Goal: Use online tool/utility: Utilize a website feature to perform a specific function

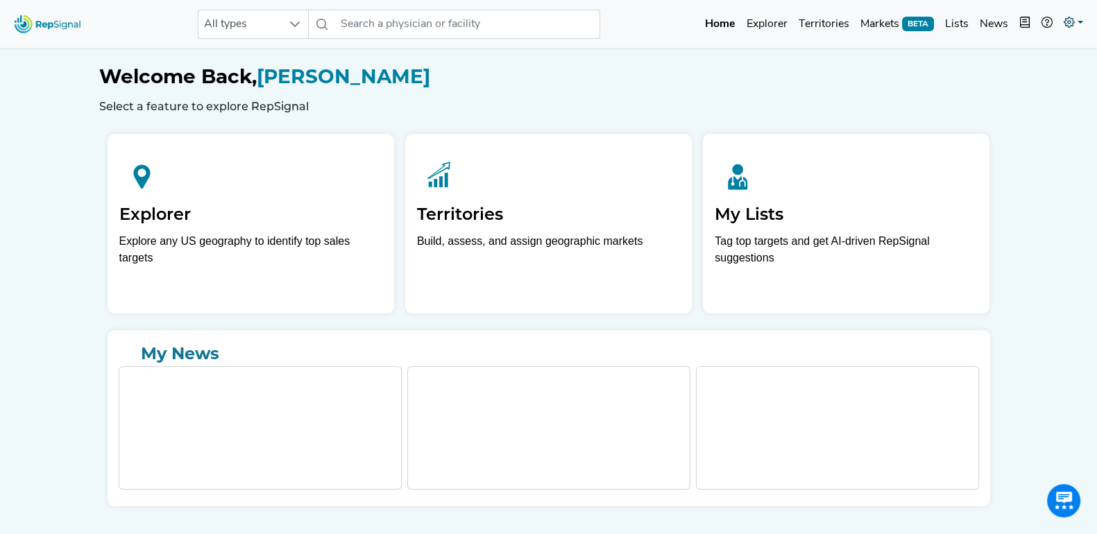
click at [1072, 26] on icon at bounding box center [1069, 22] width 11 height 11
click at [1023, 82] on link "Admin" at bounding box center [1033, 88] width 110 height 28
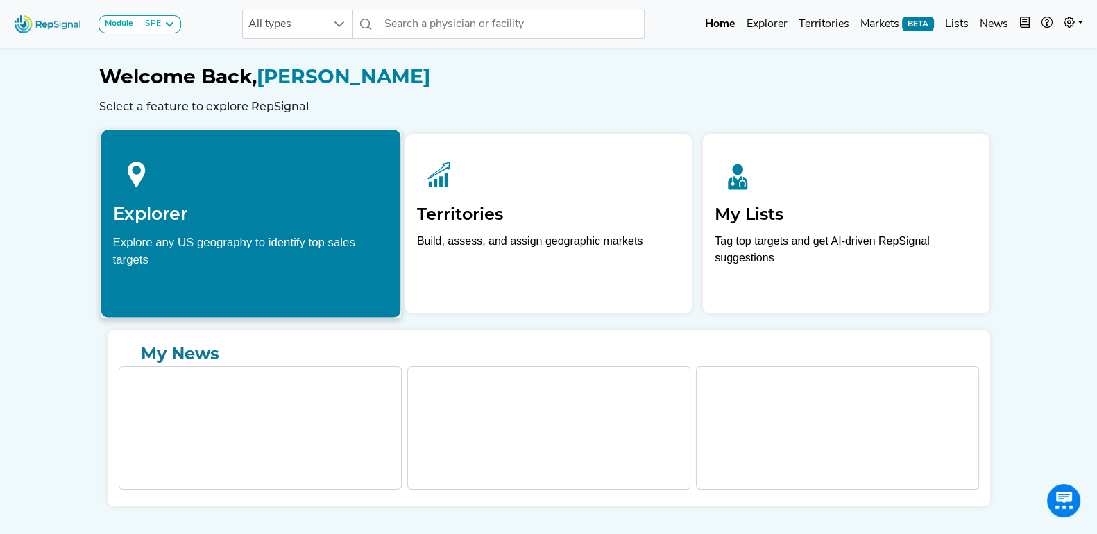
click at [285, 209] on h2 "Explorer" at bounding box center [250, 213] width 276 height 21
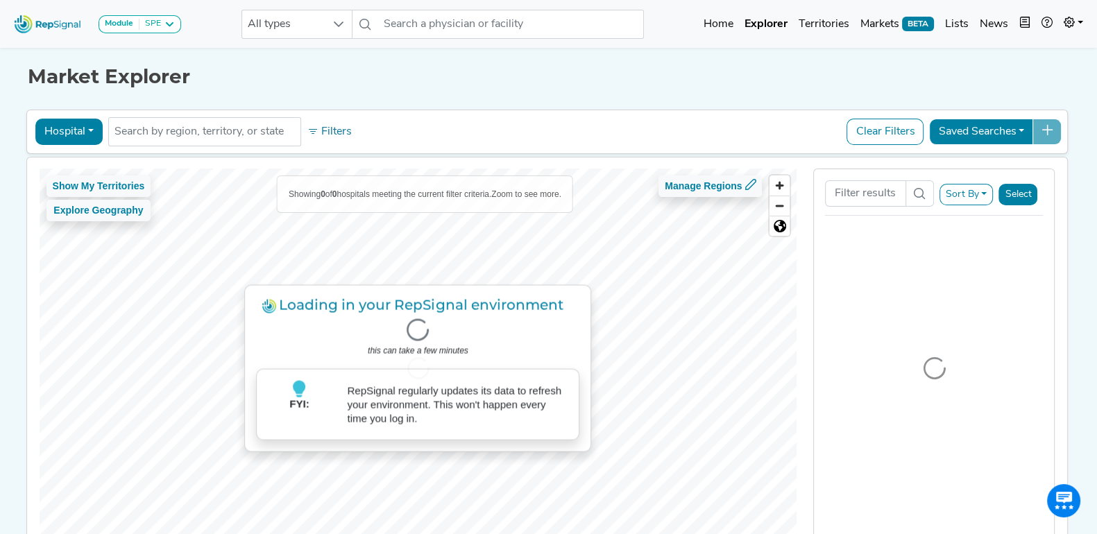
click at [470, 114] on div "Hospital Physician Hospital ASC Office Health System No results found Filters C…" at bounding box center [547, 132] width 1042 height 44
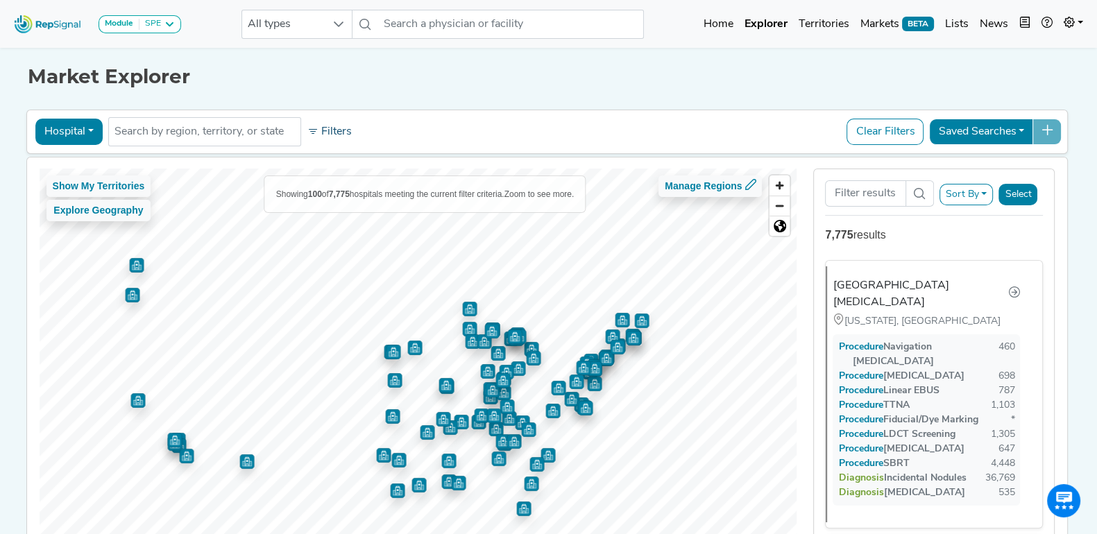
click at [319, 124] on button "Filters" at bounding box center [329, 132] width 51 height 24
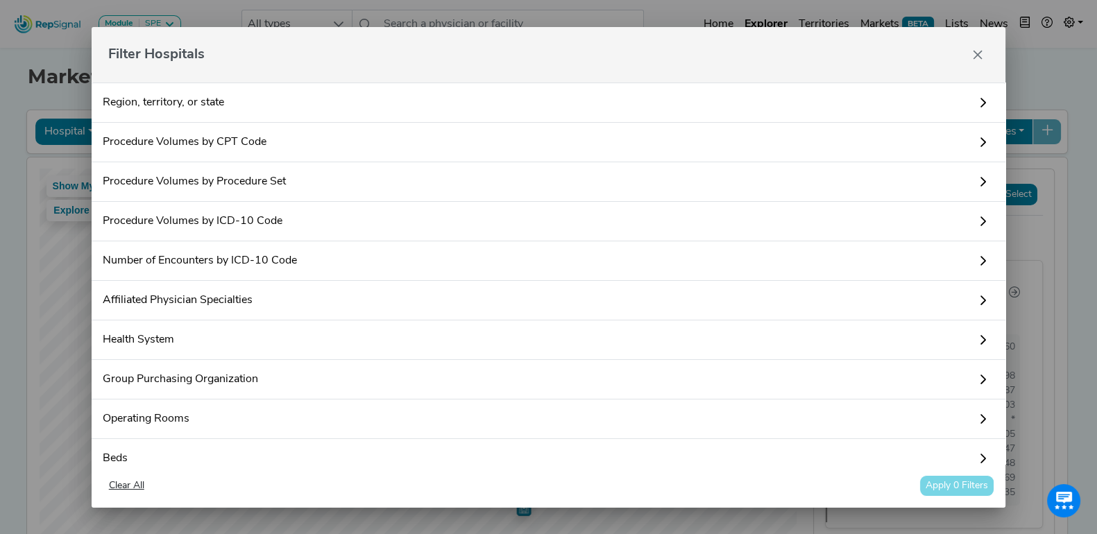
click at [312, 170] on link "Procedure Volumes by Procedure Set" at bounding box center [549, 182] width 914 height 40
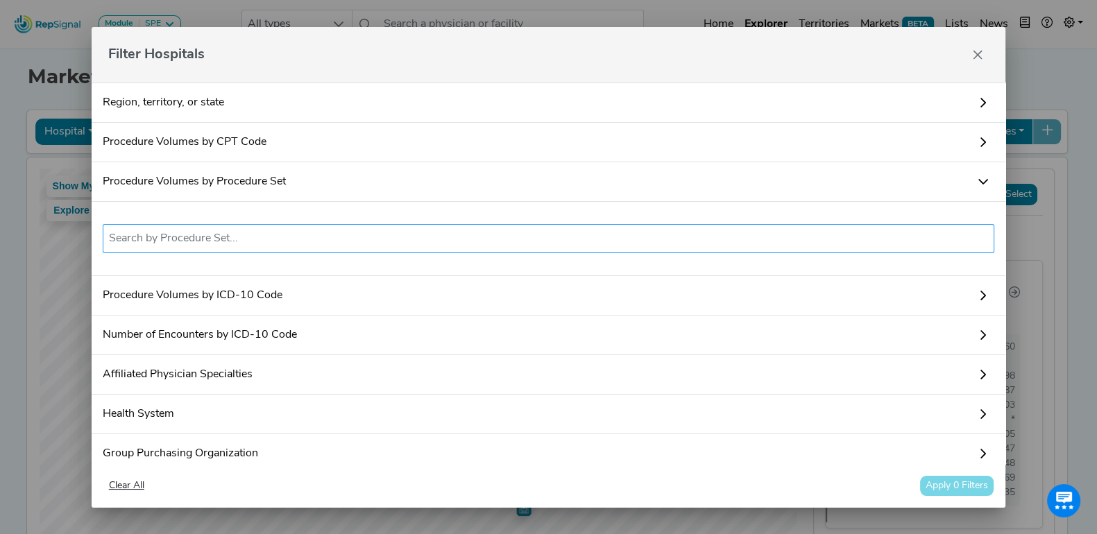
click at [256, 248] on li at bounding box center [549, 239] width 880 height 22
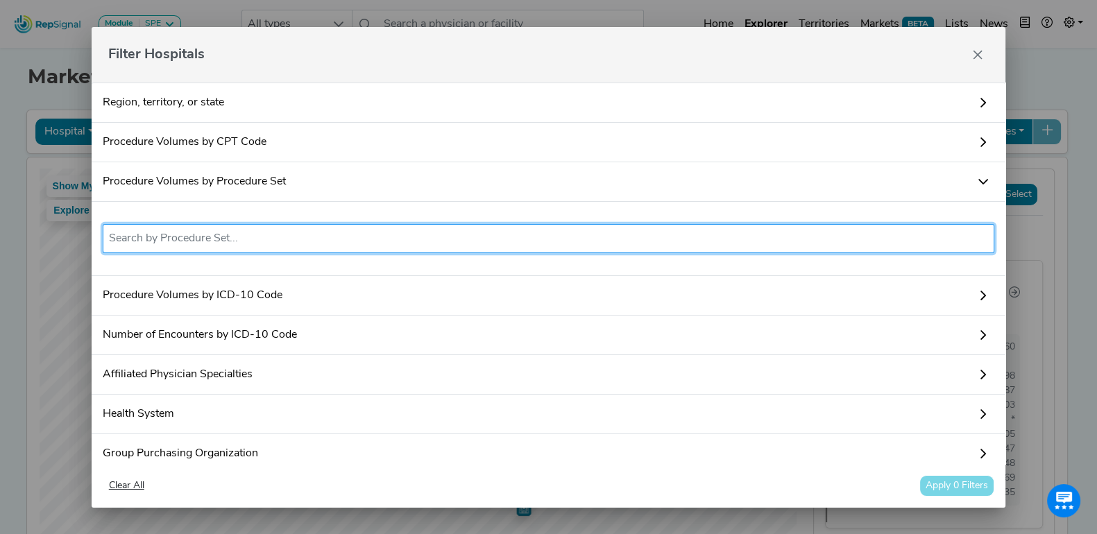
click at [267, 236] on input "text" at bounding box center [549, 238] width 880 height 17
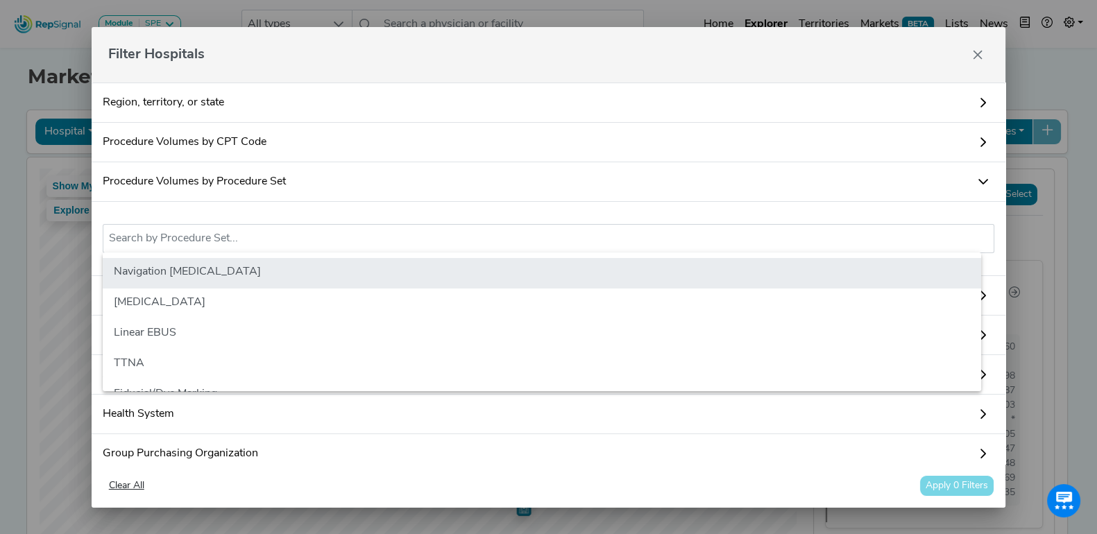
click at [262, 271] on li "Navigation [MEDICAL_DATA]" at bounding box center [542, 273] width 878 height 31
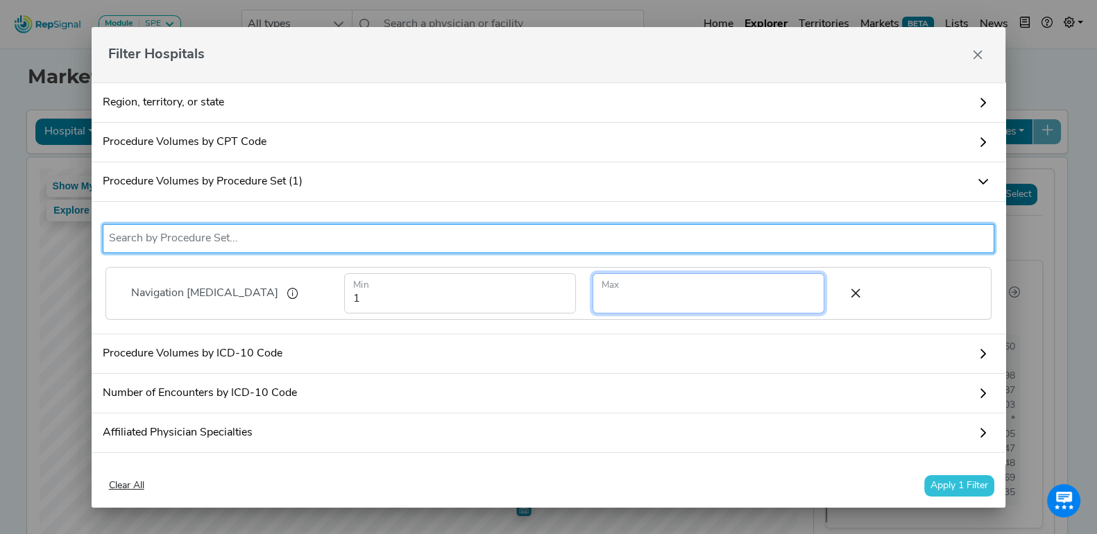
click at [638, 289] on input "number" at bounding box center [708, 293] width 232 height 40
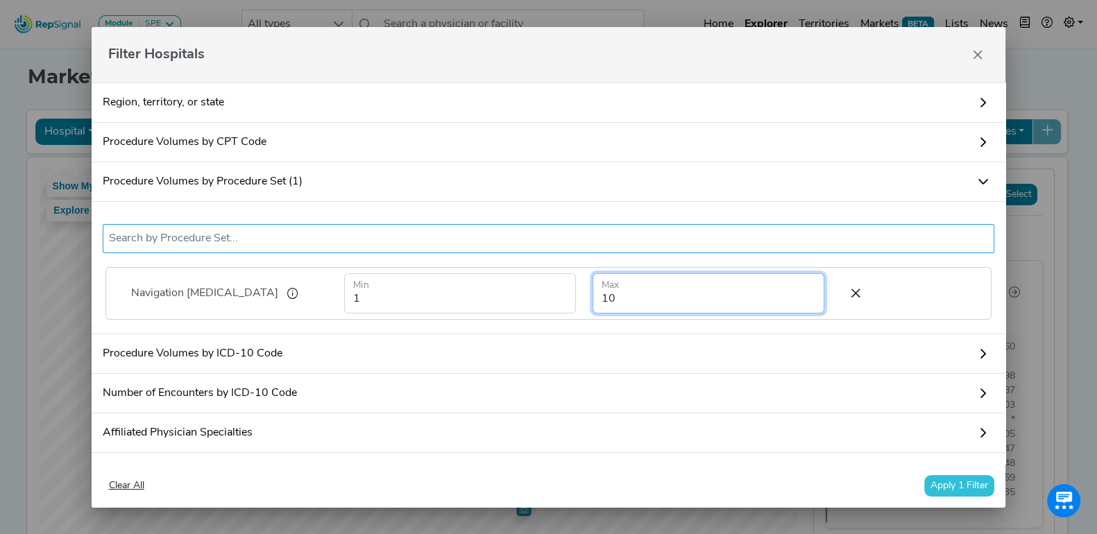
type input "10"
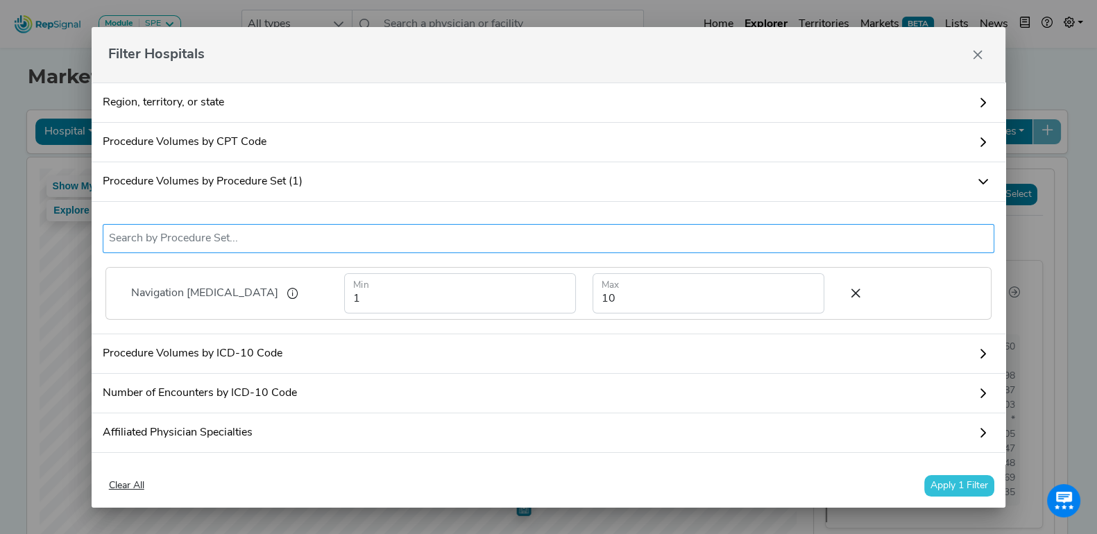
click at [568, 243] on input "text" at bounding box center [549, 238] width 880 height 17
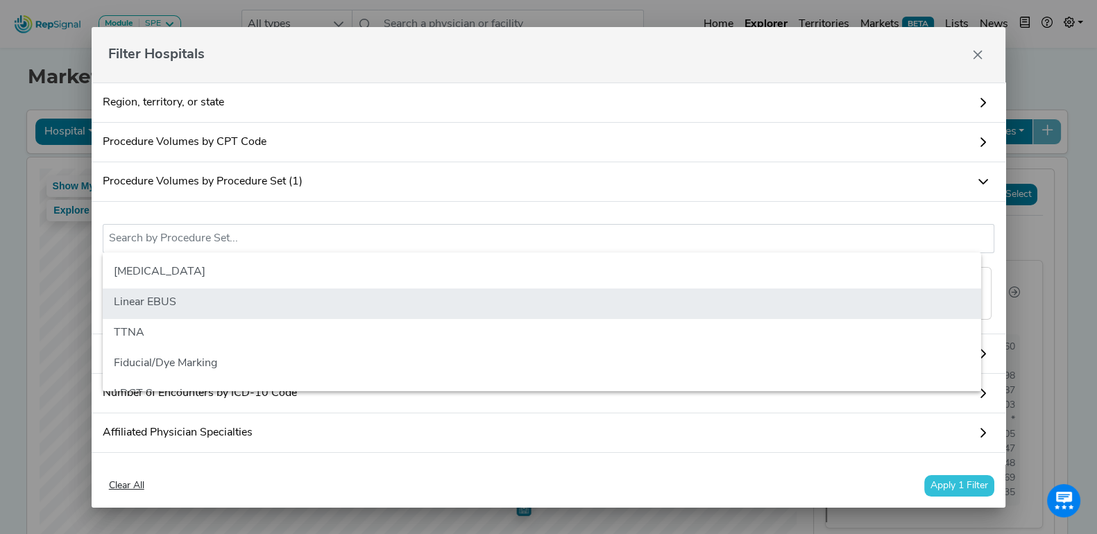
click at [489, 292] on li "Linear EBUS" at bounding box center [542, 304] width 878 height 31
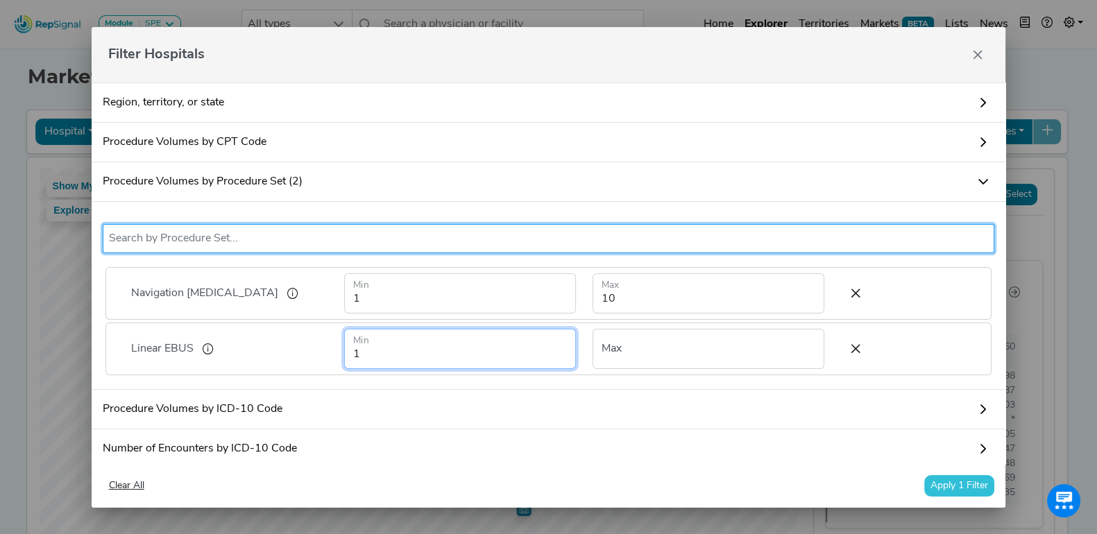
click at [470, 333] on input "1" at bounding box center [460, 349] width 232 height 40
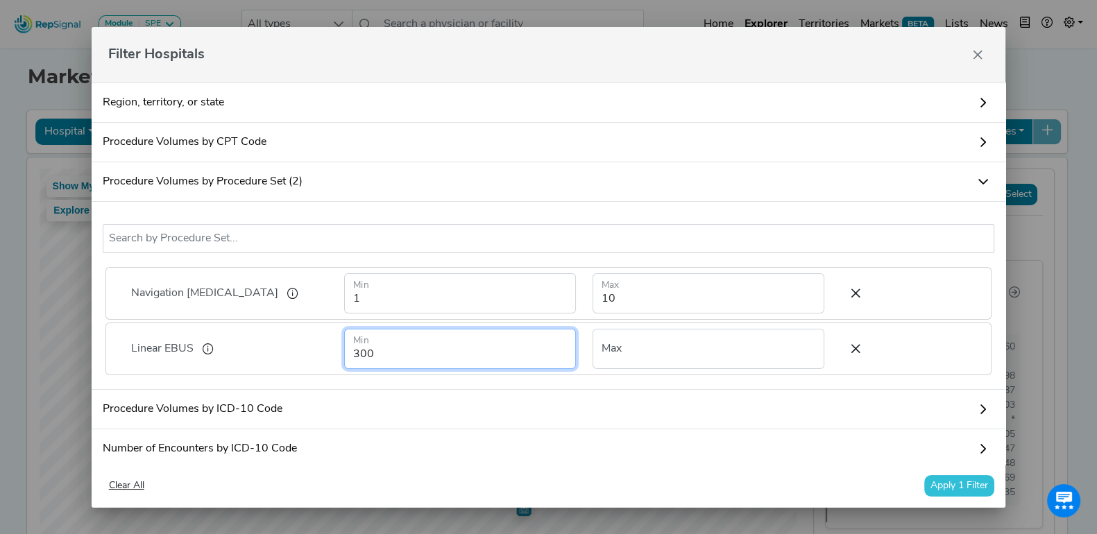
type input "300"
click at [941, 480] on button "Apply 1 Filter" at bounding box center [959, 486] width 70 height 22
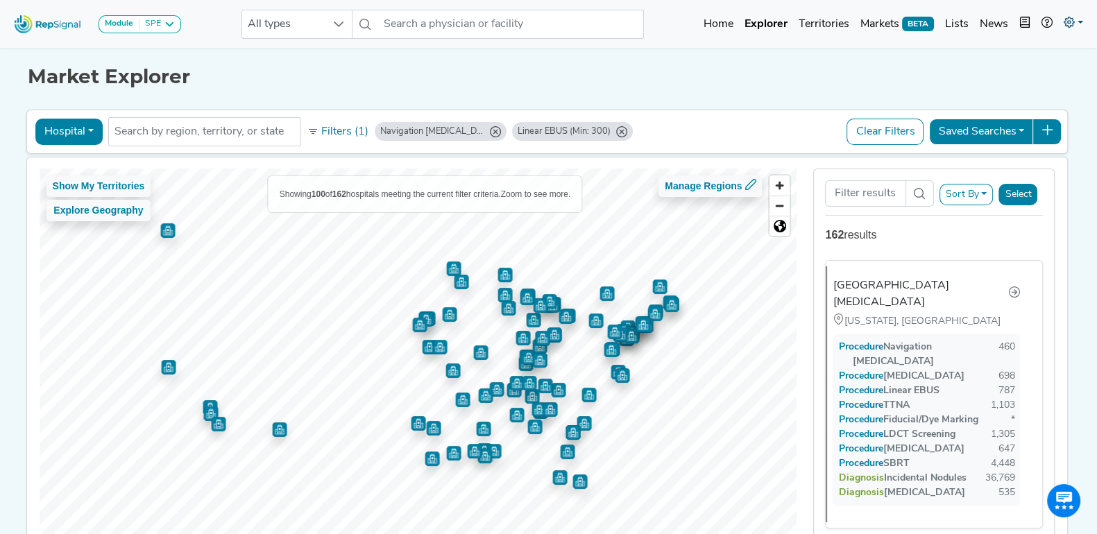
click at [1068, 19] on icon at bounding box center [1069, 22] width 11 height 11
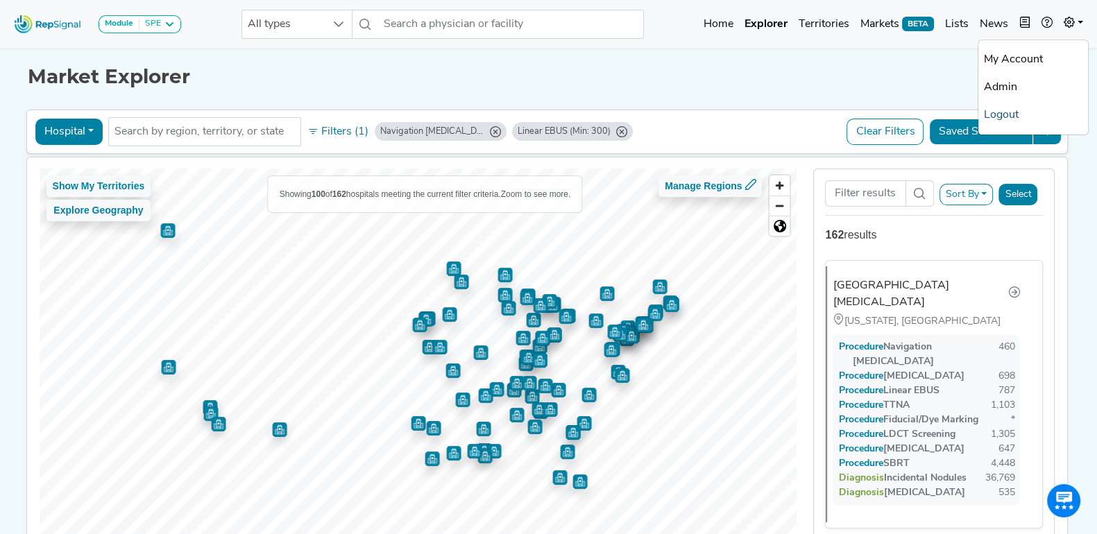
click at [1012, 111] on link "Logout" at bounding box center [1033, 115] width 110 height 28
